Goal: Transaction & Acquisition: Purchase product/service

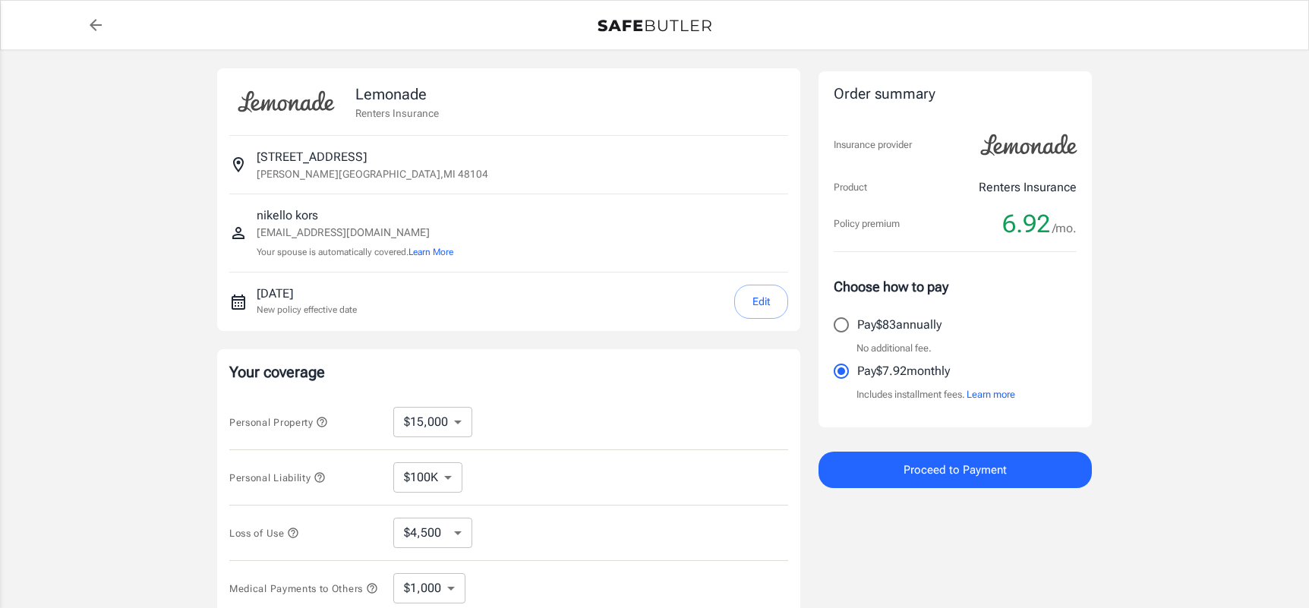
select select "15000"
select select "500"
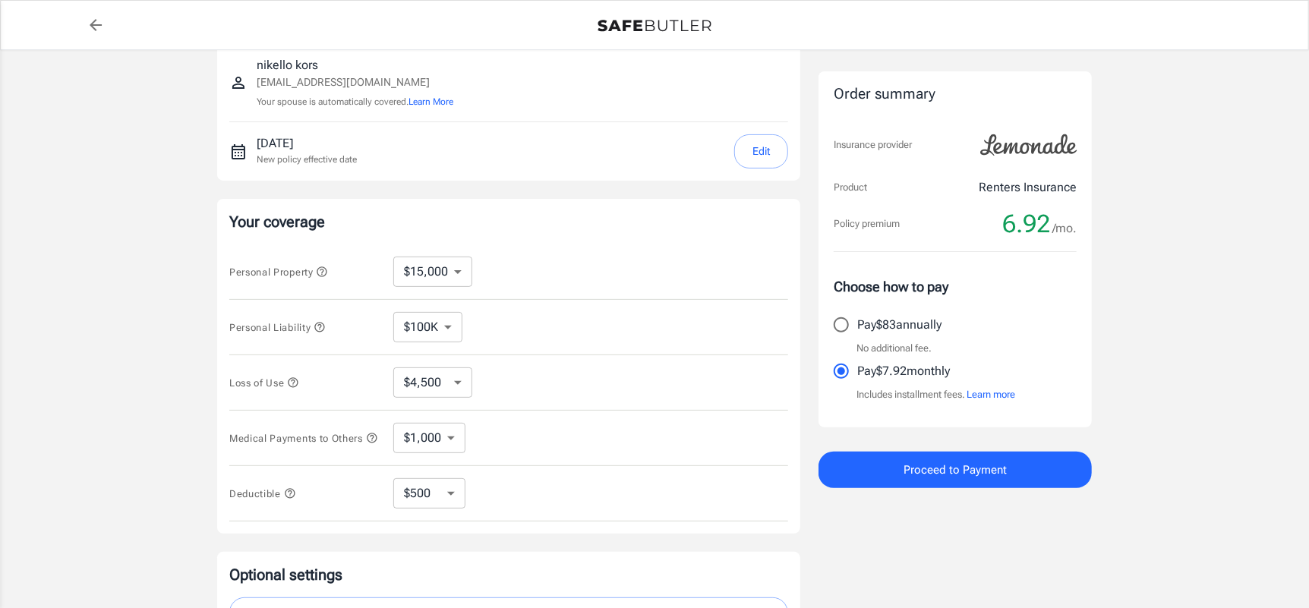
scroll to position [152, 0]
click at [444, 273] on select "$10,000 $15,000 $20,000 $25,000 $30,000 $40,000 $50,000 $100K $150K $200K $250K" at bounding box center [432, 270] width 79 height 30
select select "10000"
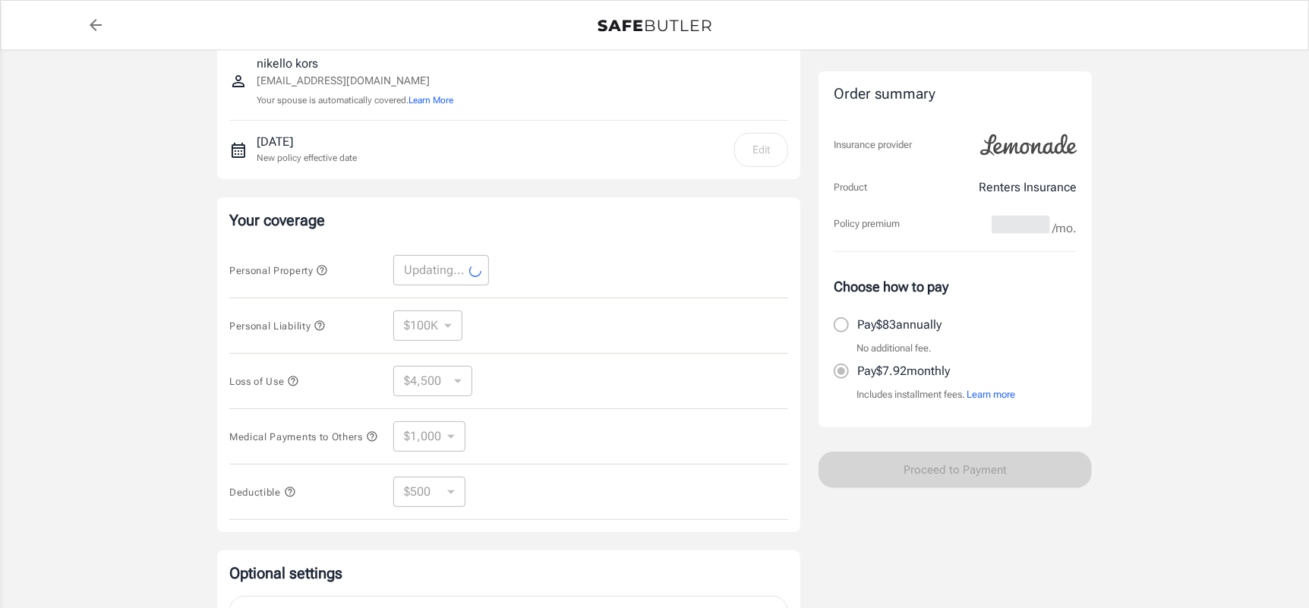
select select "10000"
select select "3000"
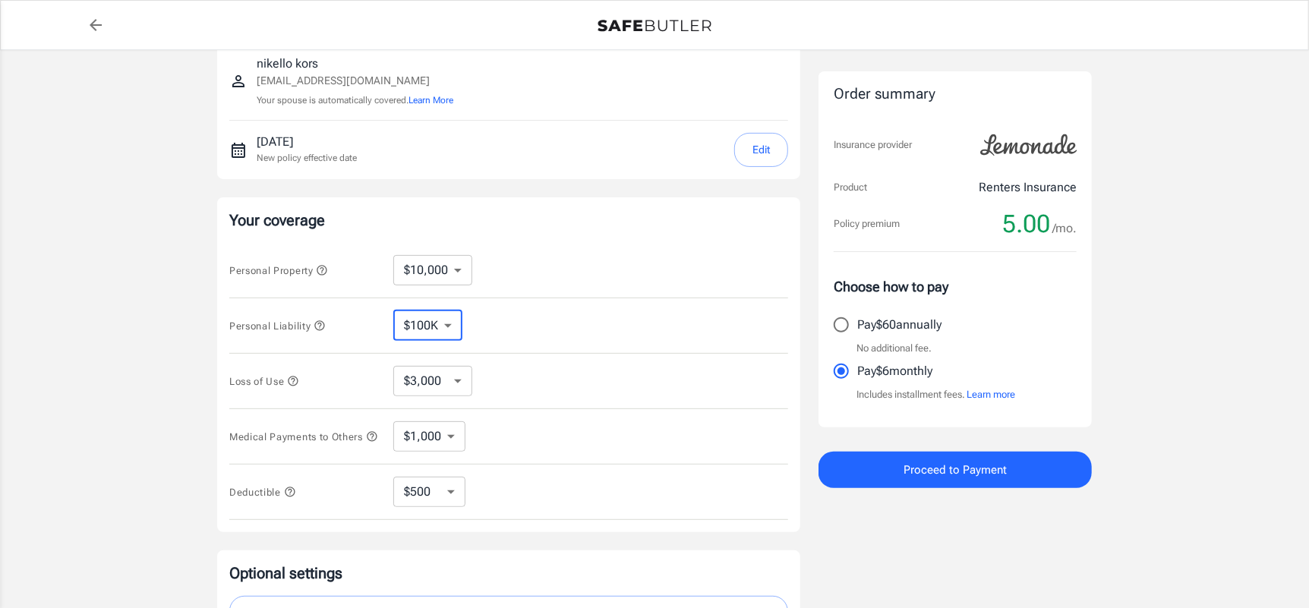
click at [452, 320] on select "$100K $200K $300K $400K $500K $1M" at bounding box center [427, 326] width 69 height 30
select select "1000000"
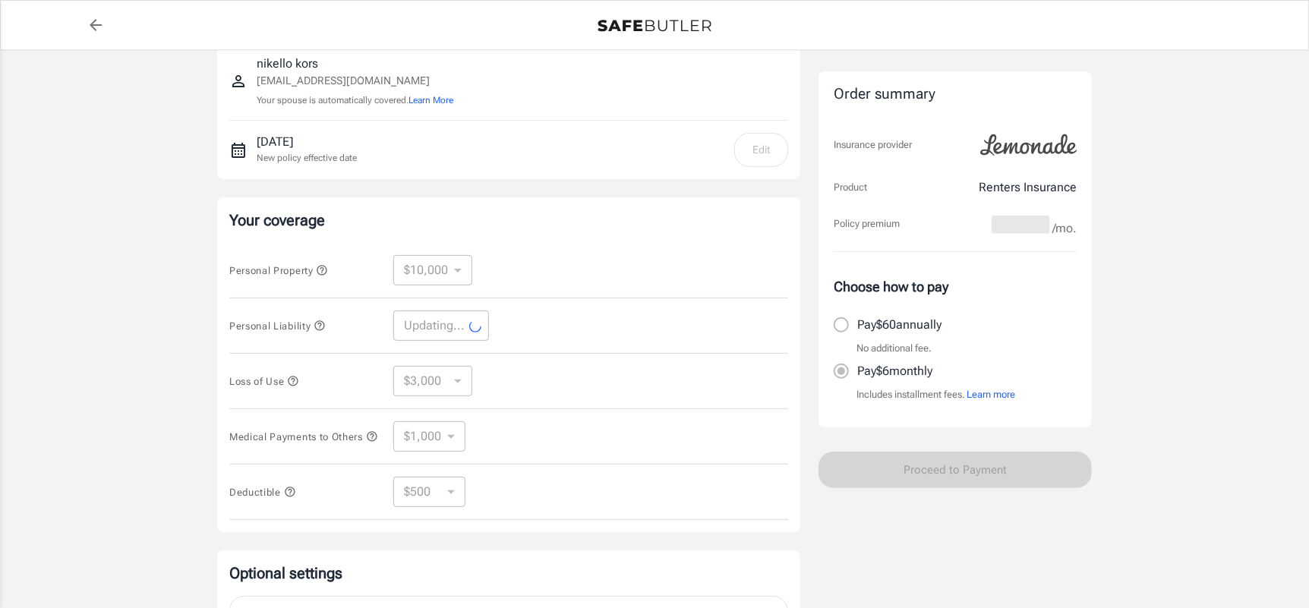
select select "1000000"
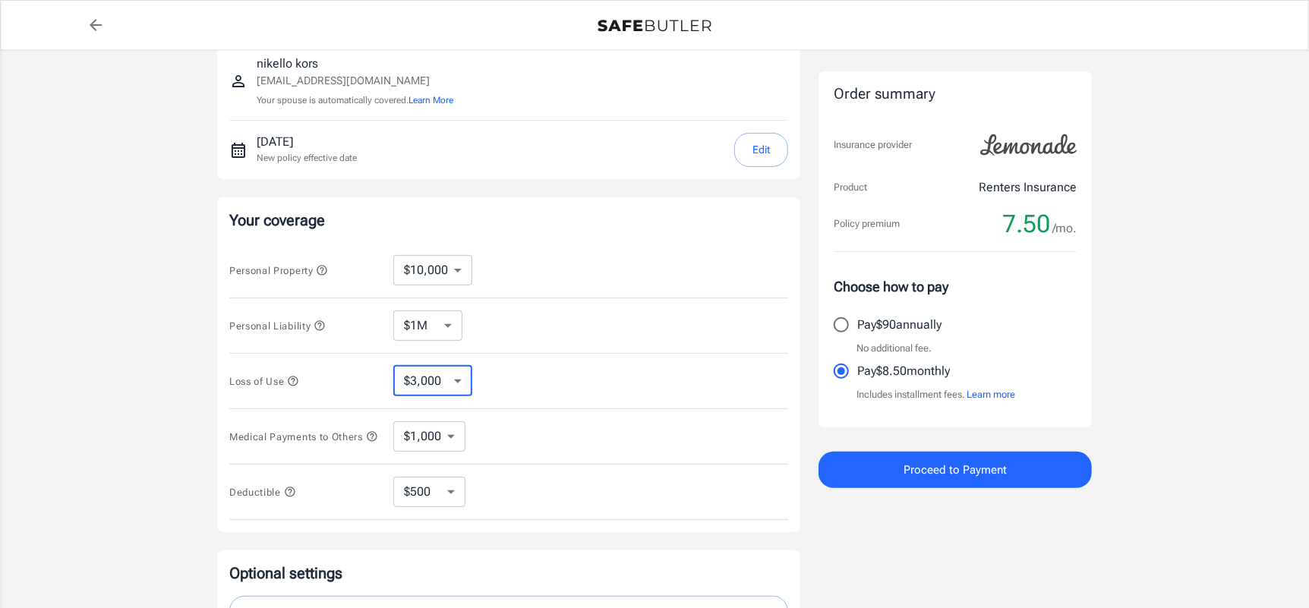
click at [463, 383] on select "$3,000 $6,000 $12,000 $21,000 $36,000 $60,000 $96,000 $153K $198K" at bounding box center [432, 381] width 79 height 30
click at [452, 494] on select "$250 $500 $1,000 $2,500" at bounding box center [429, 492] width 72 height 30
click at [542, 396] on div "Loss of Use $3,000 $6,000 $12,000 $21,000 $36,000 $60,000 $96,000 $153K $198K ​" at bounding box center [508, 381] width 559 height 55
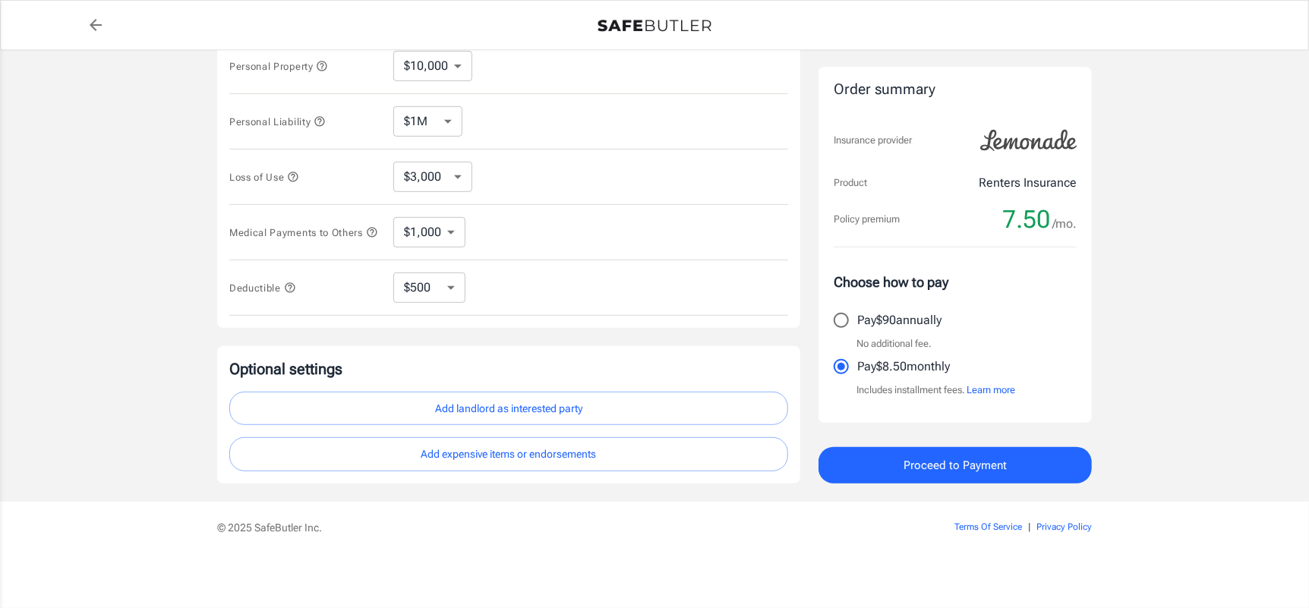
scroll to position [360, 0]
click at [845, 323] on input "Pay $90 annually" at bounding box center [841, 321] width 32 height 32
radio input "true"
click at [879, 455] on button "Proceed to Payment" at bounding box center [955, 465] width 273 height 36
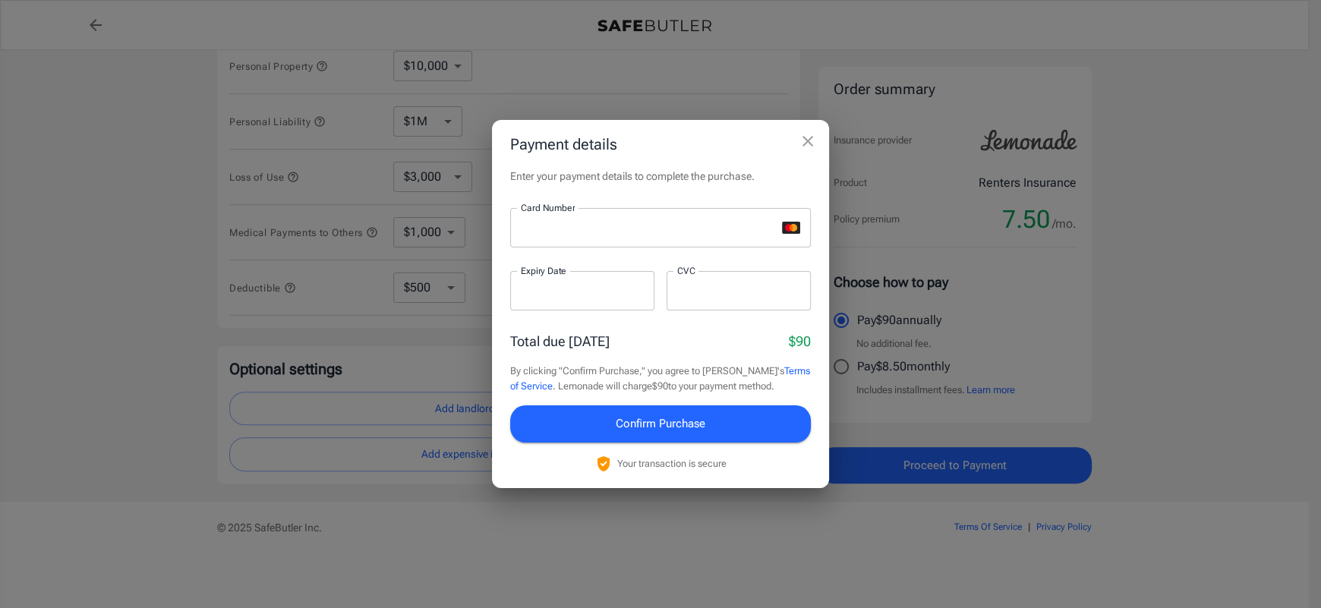
click at [604, 281] on div at bounding box center [582, 290] width 144 height 39
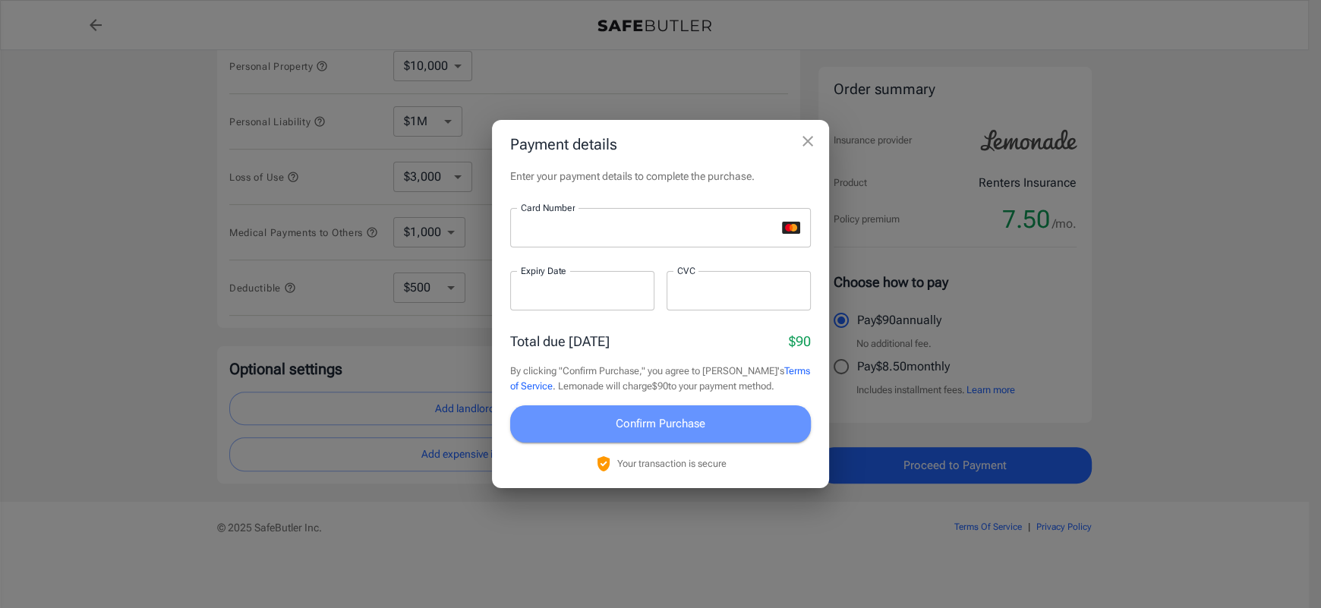
click at [743, 415] on button "Confirm Purchase" at bounding box center [660, 424] width 301 height 36
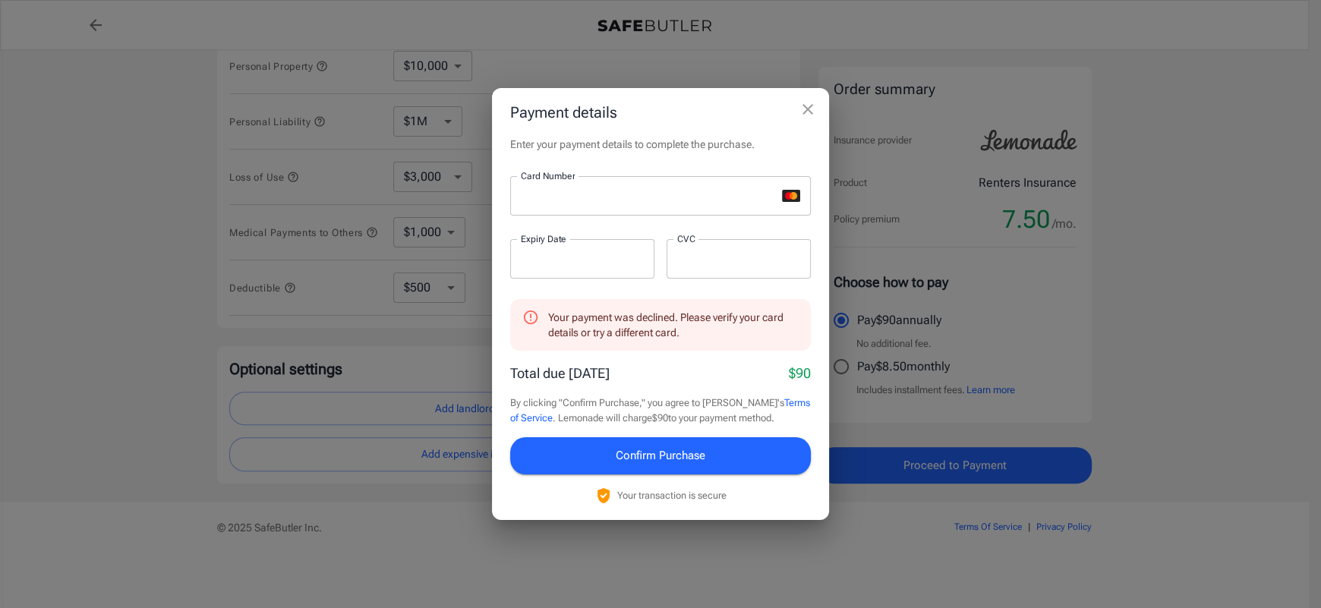
click at [715, 206] on div at bounding box center [643, 195] width 266 height 39
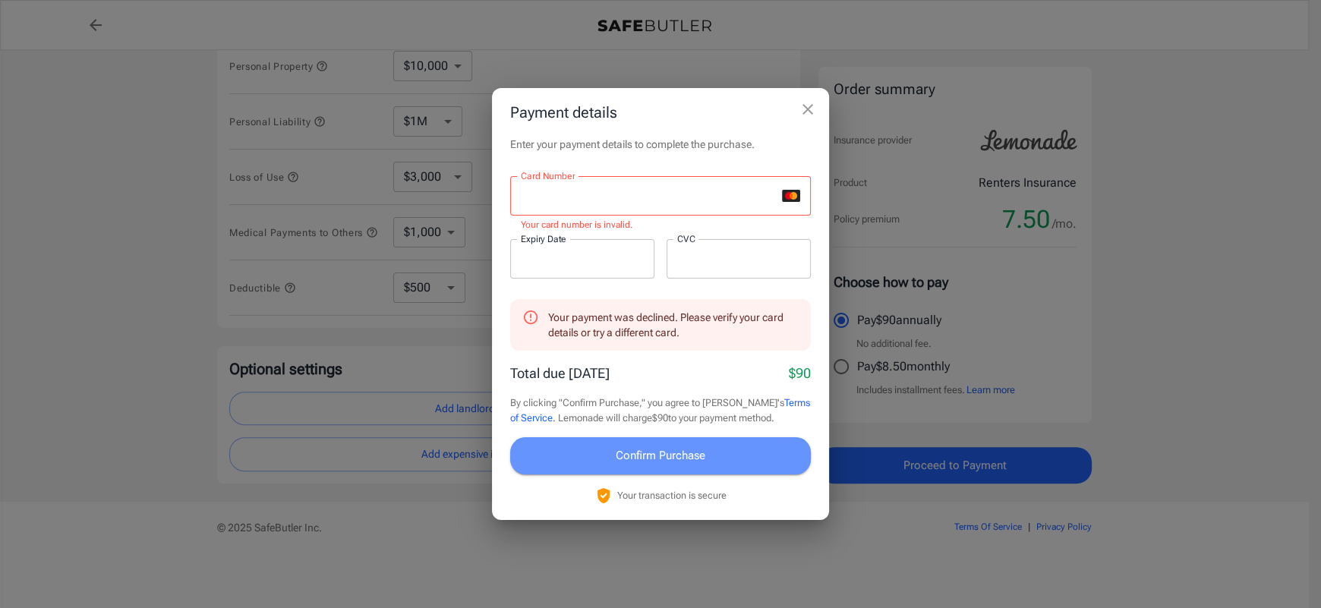
click at [718, 466] on button "Confirm Purchase" at bounding box center [660, 455] width 301 height 36
click at [721, 465] on button "Confirm Purchase" at bounding box center [660, 455] width 301 height 36
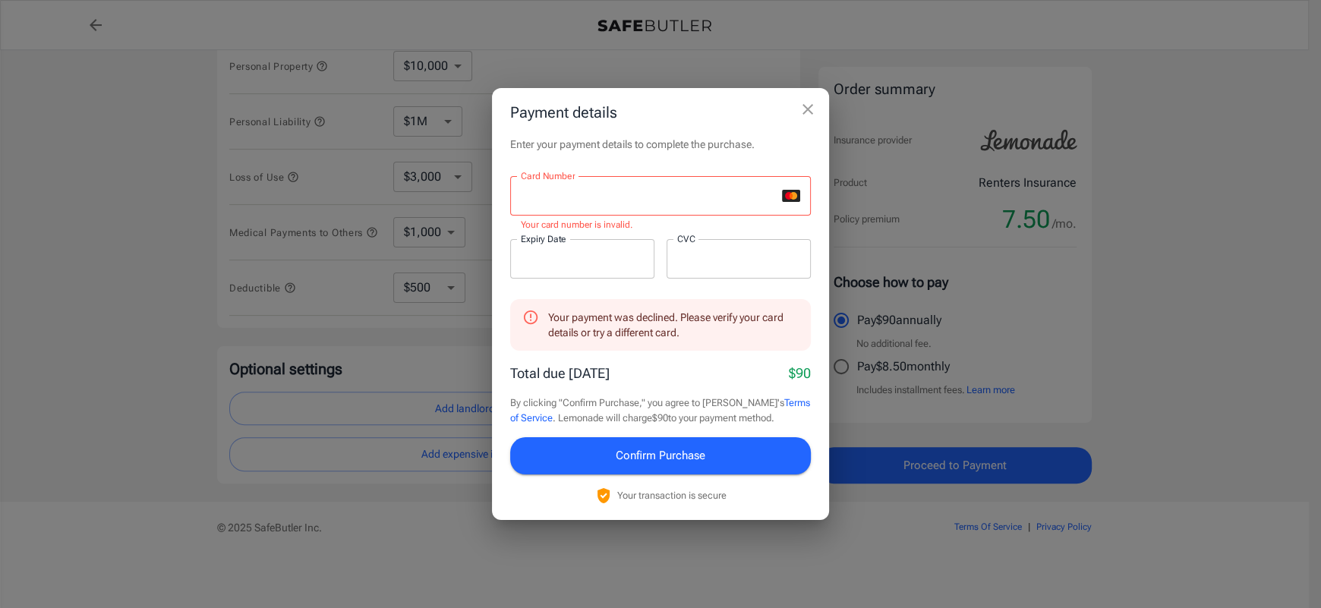
click at [661, 189] on iframe at bounding box center [648, 196] width 255 height 14
click at [670, 449] on span "Confirm Purchase" at bounding box center [661, 456] width 90 height 20
click at [811, 106] on icon "close" at bounding box center [808, 109] width 11 height 11
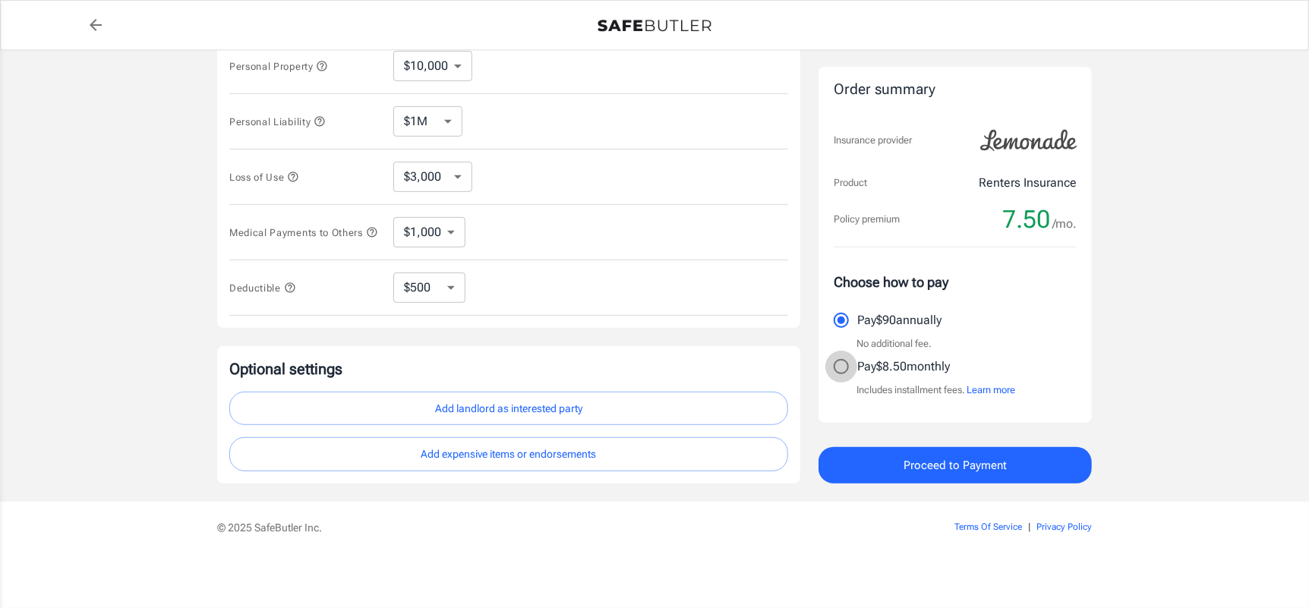
click at [844, 363] on input "Pay $8.50 monthly" at bounding box center [841, 367] width 32 height 32
radio input "true"
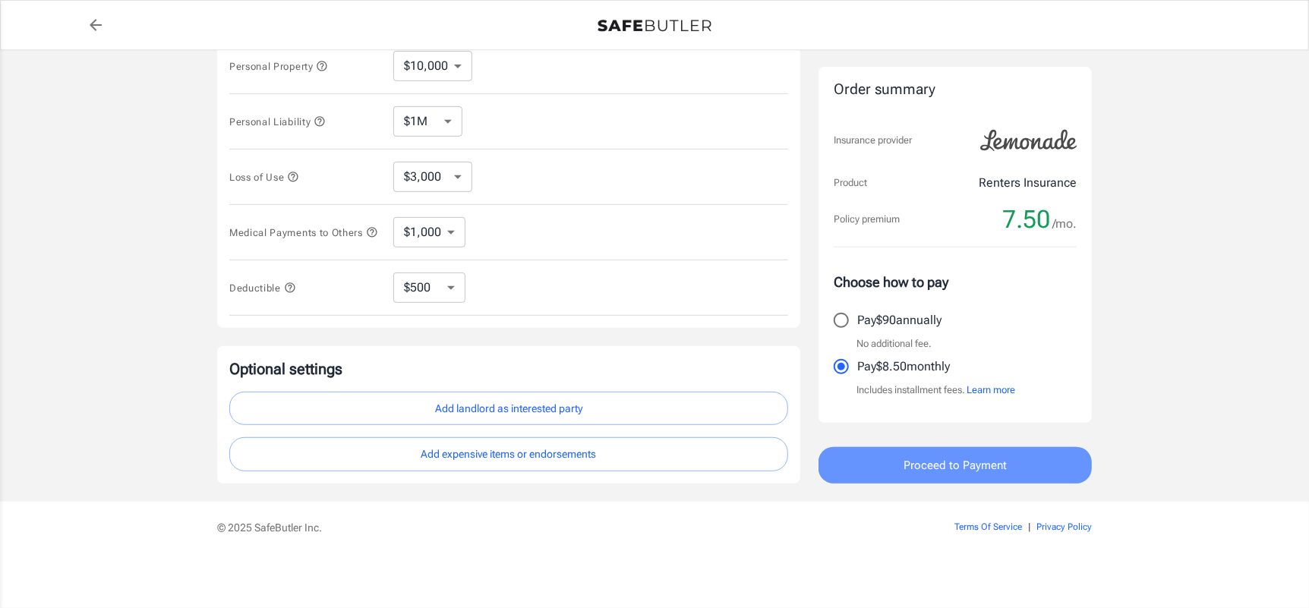
click at [941, 459] on span "Proceed to Payment" at bounding box center [955, 466] width 103 height 20
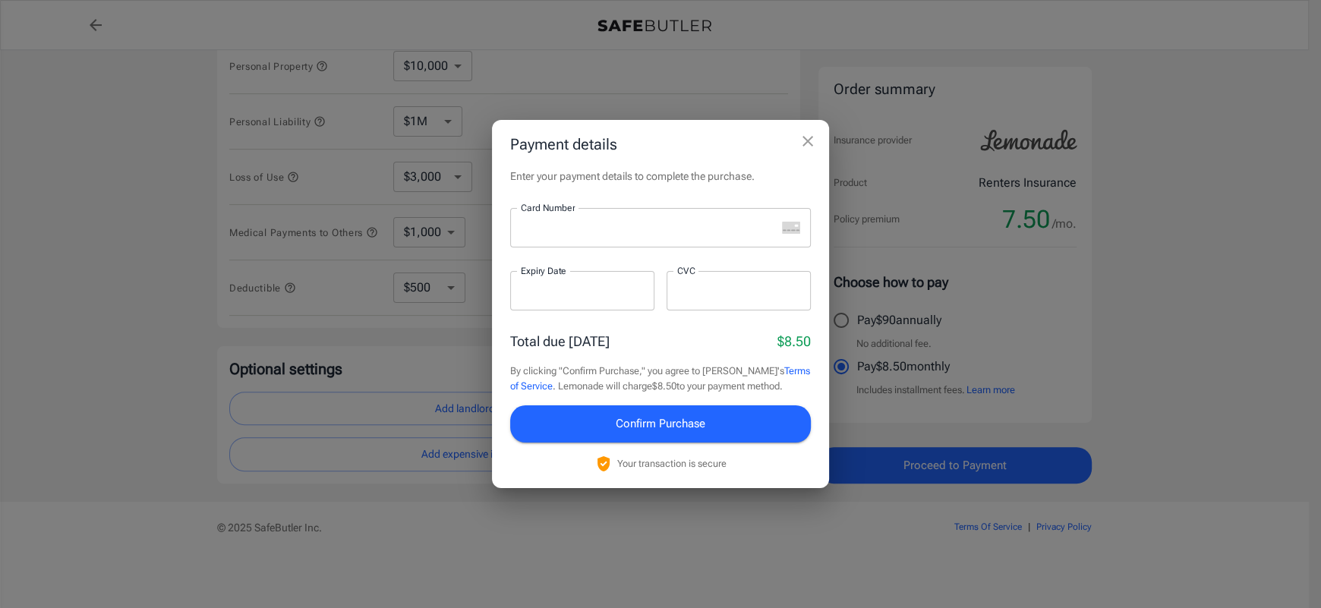
click at [764, 245] on div at bounding box center [643, 227] width 266 height 39
click at [694, 302] on div at bounding box center [739, 290] width 144 height 39
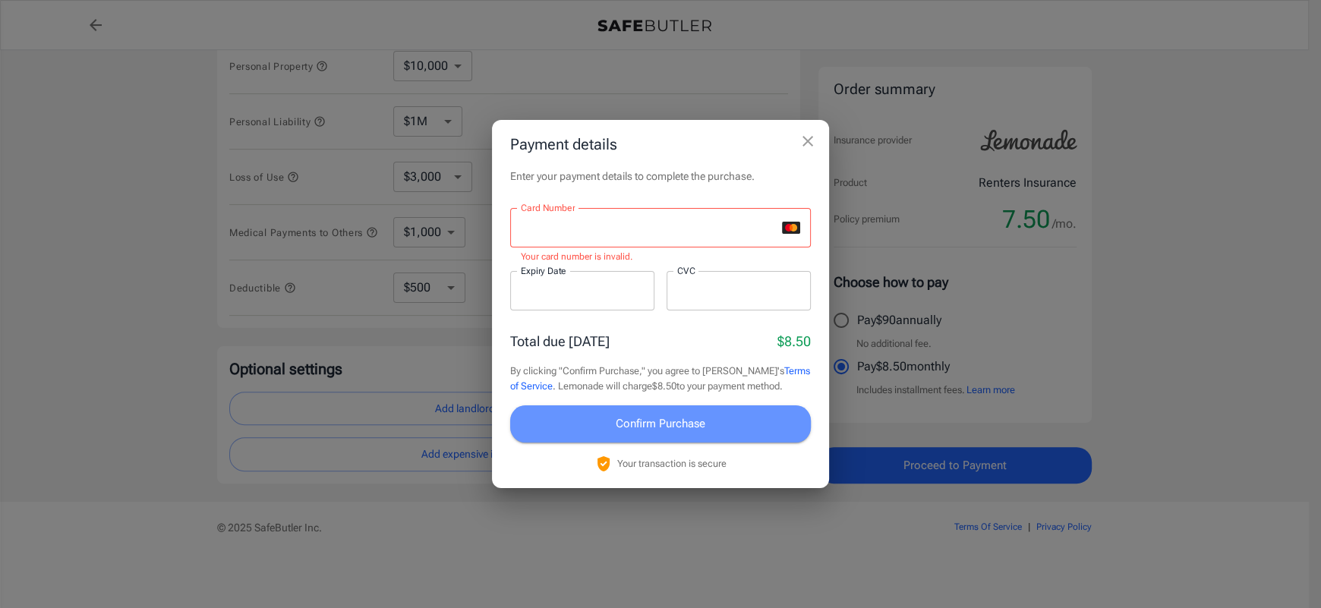
click at [725, 420] on button "Confirm Purchase" at bounding box center [660, 424] width 301 height 36
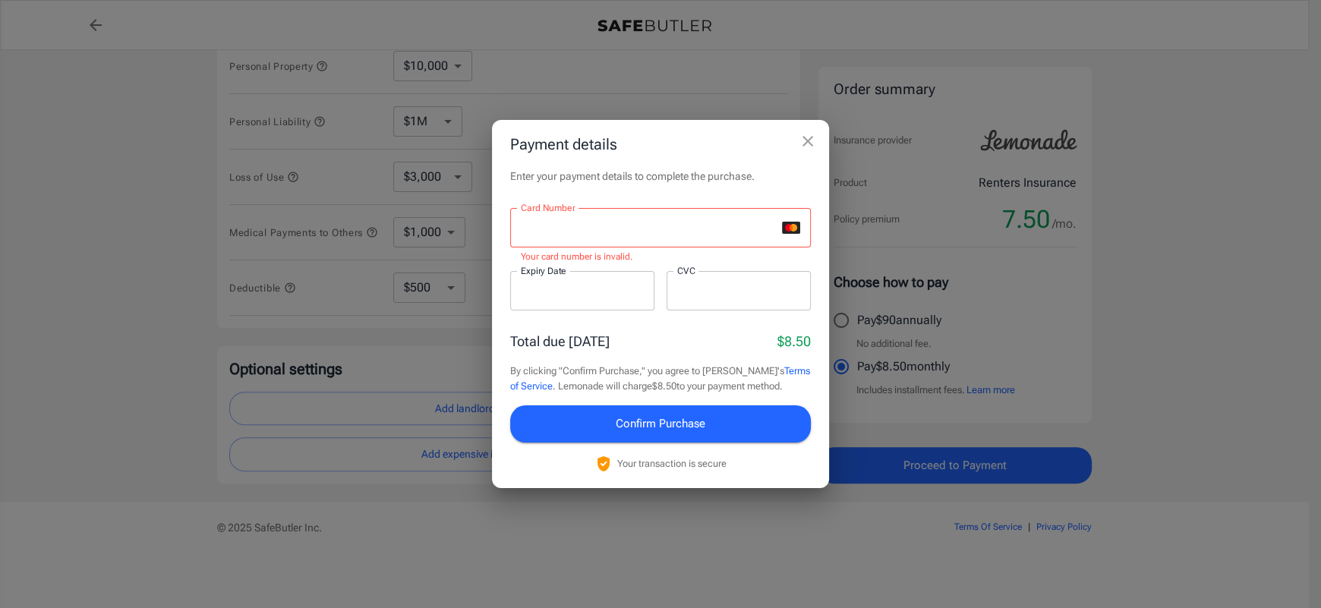
click at [638, 418] on span "Confirm Purchase" at bounding box center [661, 424] width 90 height 20
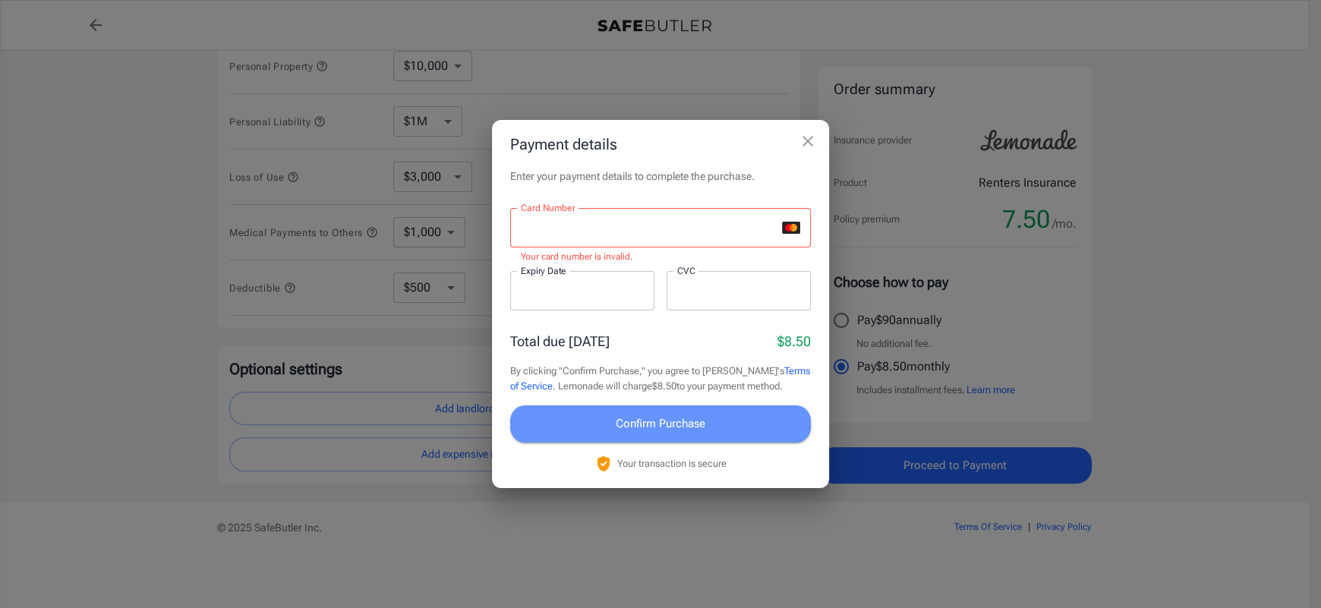
click at [620, 418] on span "Confirm Purchase" at bounding box center [661, 424] width 90 height 20
click at [612, 423] on button "Confirm Purchase" at bounding box center [660, 424] width 301 height 36
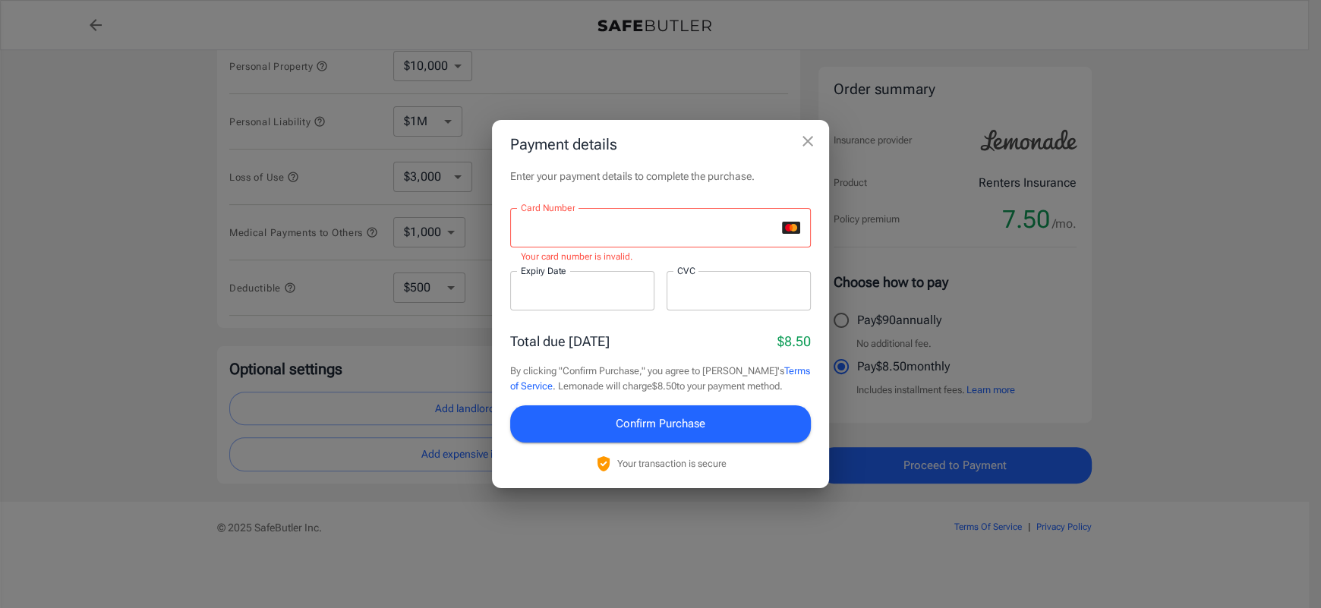
click at [815, 134] on icon "close" at bounding box center [808, 141] width 18 height 18
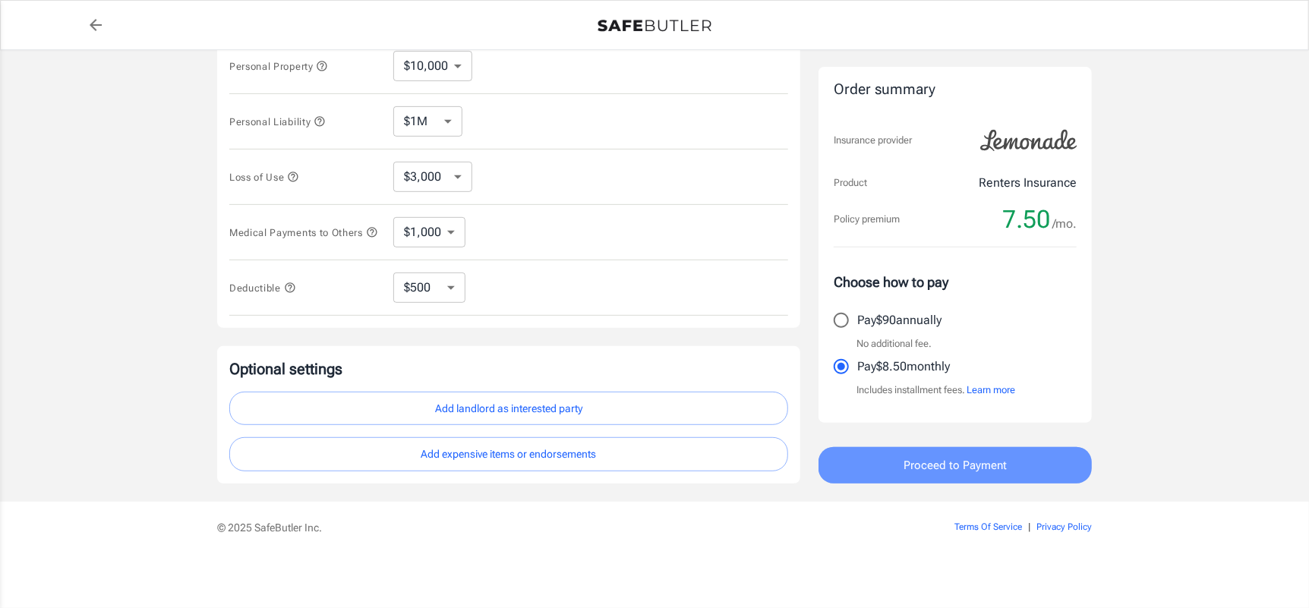
click at [865, 452] on button "Proceed to Payment" at bounding box center [955, 465] width 273 height 36
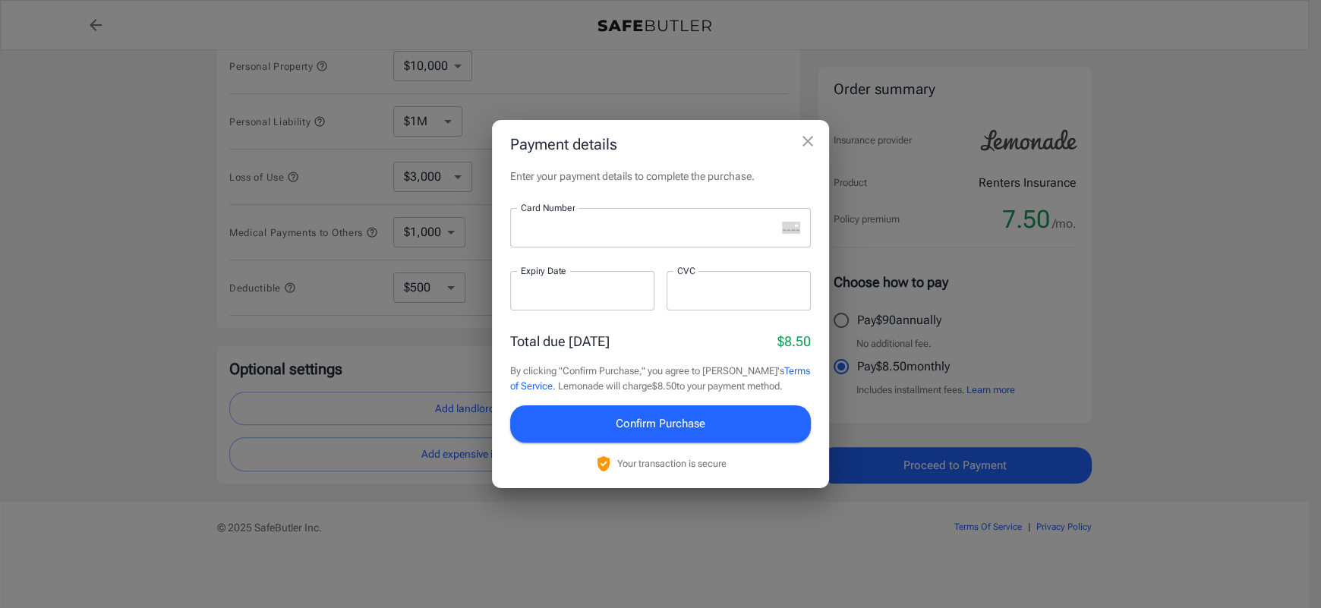
click at [807, 134] on icon "close" at bounding box center [808, 141] width 18 height 18
